Goal: Use online tool/utility: Utilize a website feature to perform a specific function

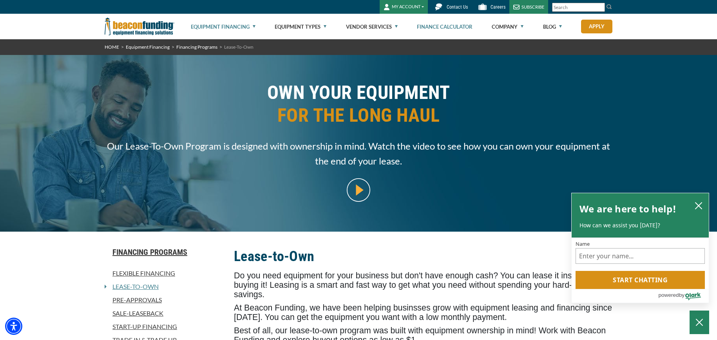
click at [450, 26] on link "Finance Calculator" at bounding box center [445, 26] width 56 height 25
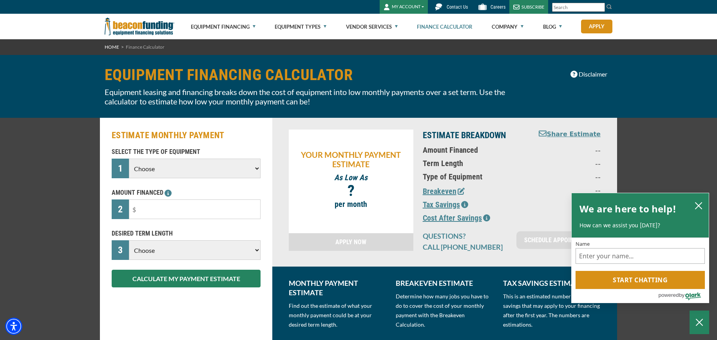
select select "13"
click at [161, 210] on input "text" at bounding box center [195, 209] width 132 height 20
type input "$300,000"
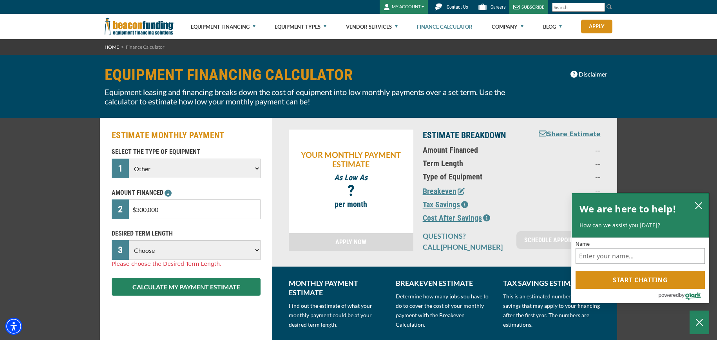
select select "60"
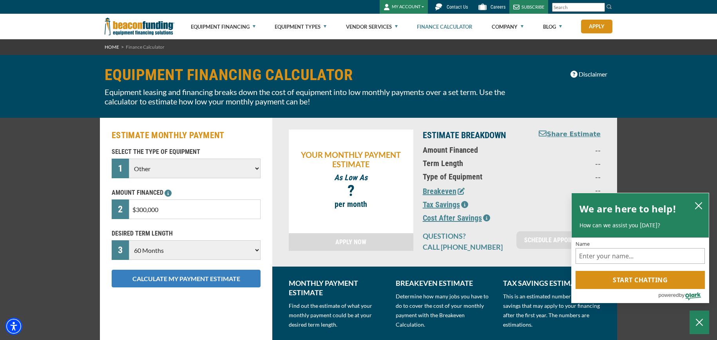
click at [193, 278] on button "CALCULATE MY PAYMENT ESTIMATE" at bounding box center [186, 278] width 149 height 18
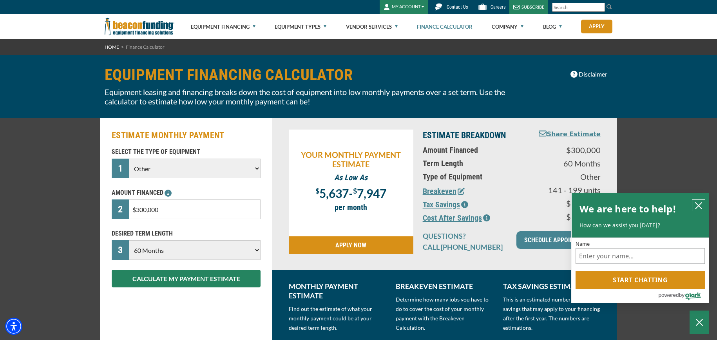
click at [701, 205] on icon "close chatbox" at bounding box center [699, 206] width 8 height 8
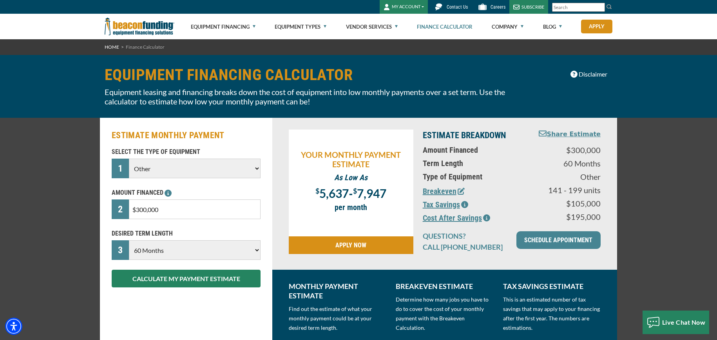
click at [465, 203] on icon "button" at bounding box center [464, 204] width 7 height 7
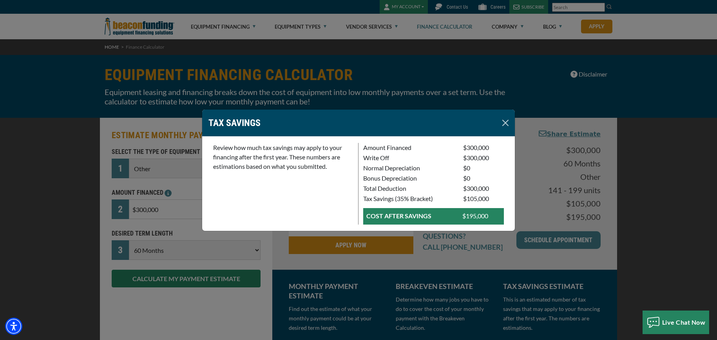
click at [504, 123] on button "Close" at bounding box center [505, 122] width 13 height 13
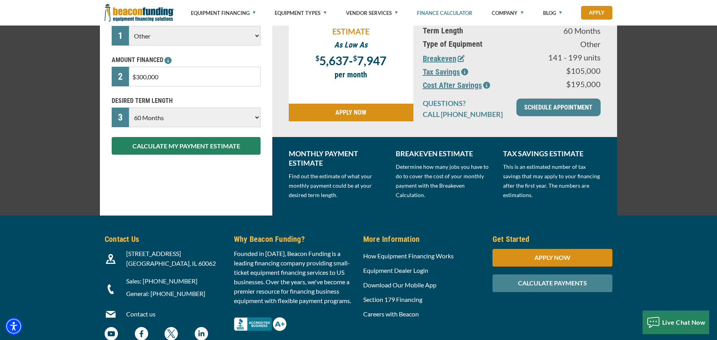
scroll to position [138, 0]
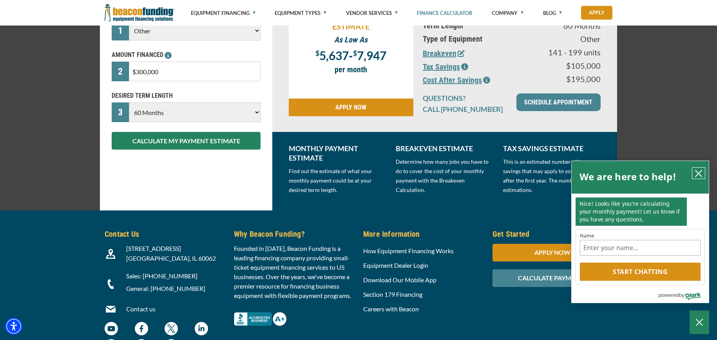
click at [699, 174] on icon "close chatbox" at bounding box center [699, 173] width 6 height 6
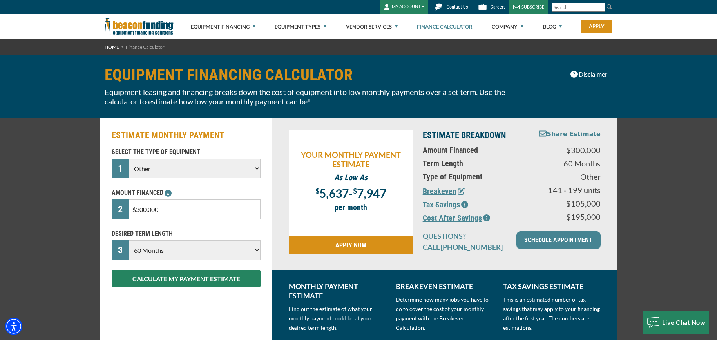
scroll to position [0, 0]
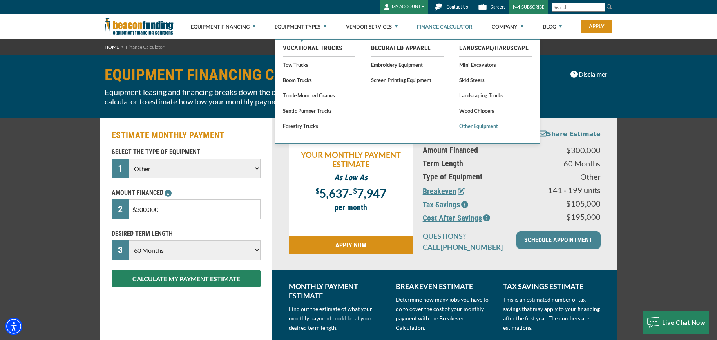
click at [480, 124] on link "Other Equipment" at bounding box center [495, 126] width 73 height 10
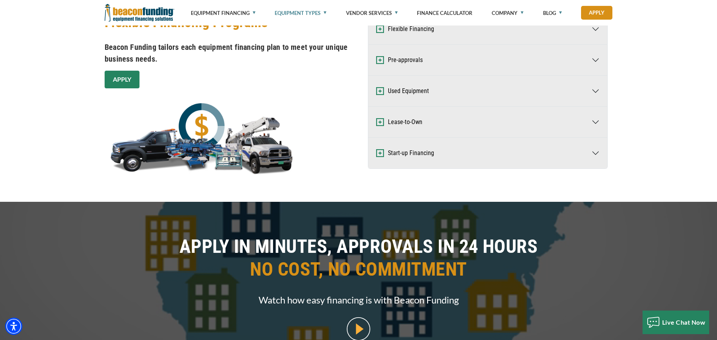
scroll to position [512, 0]
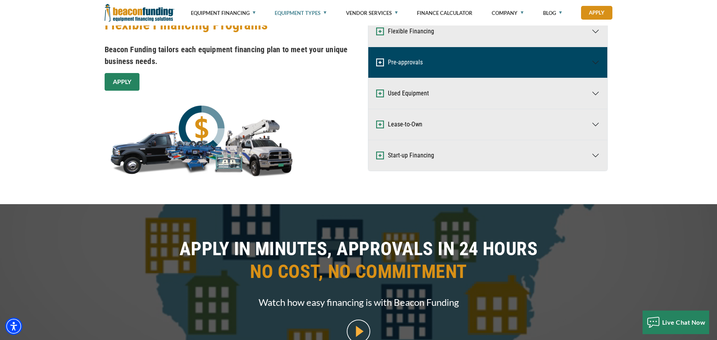
click at [530, 62] on button "Pre-approvals" at bounding box center [488, 62] width 239 height 31
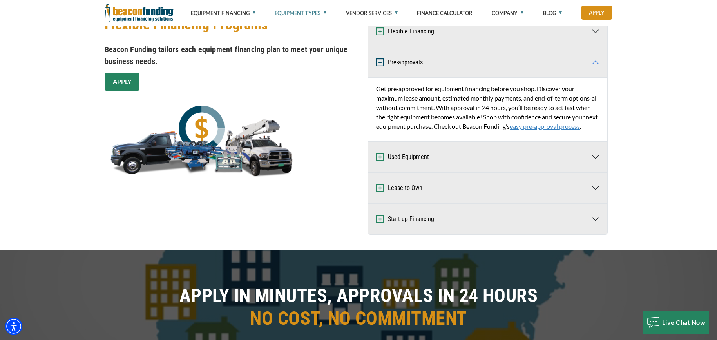
click at [510, 130] on link "easy pre‑approval process" at bounding box center [545, 125] width 70 height 7
